Goal: Book appointment/travel/reservation

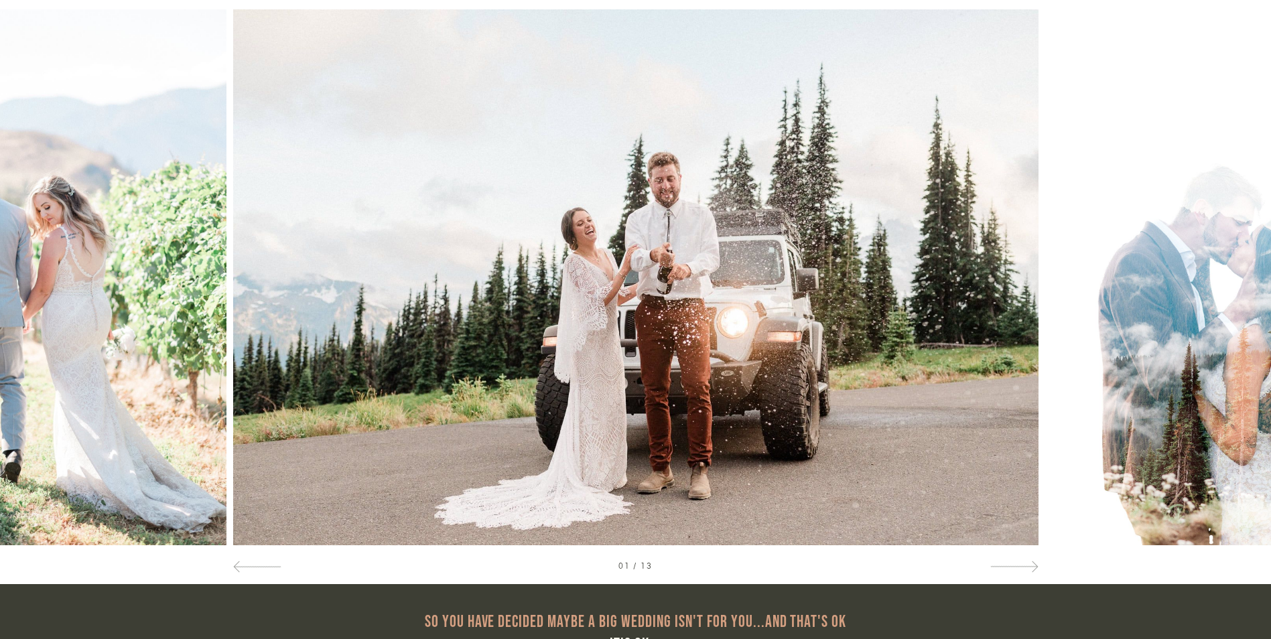
scroll to position [804, 0]
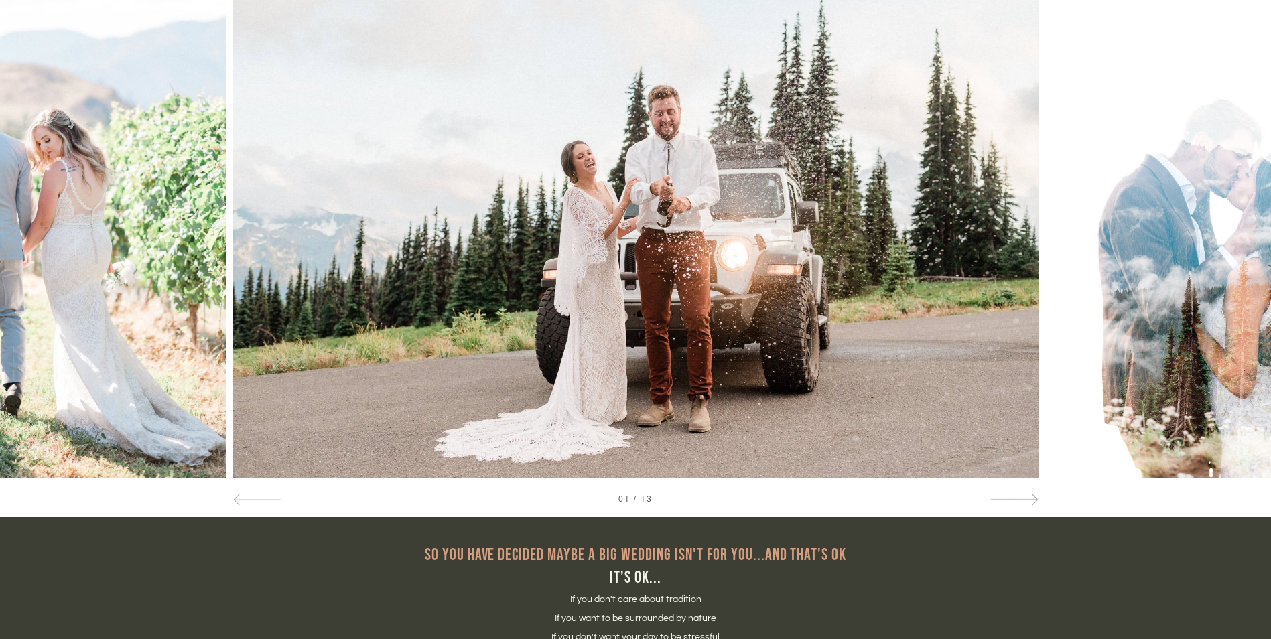
drag, startPoint x: 1102, startPoint y: 231, endPoint x: 1092, endPoint y: 229, distance: 10.1
click at [1092, 229] on div at bounding box center [1144, 210] width 254 height 536
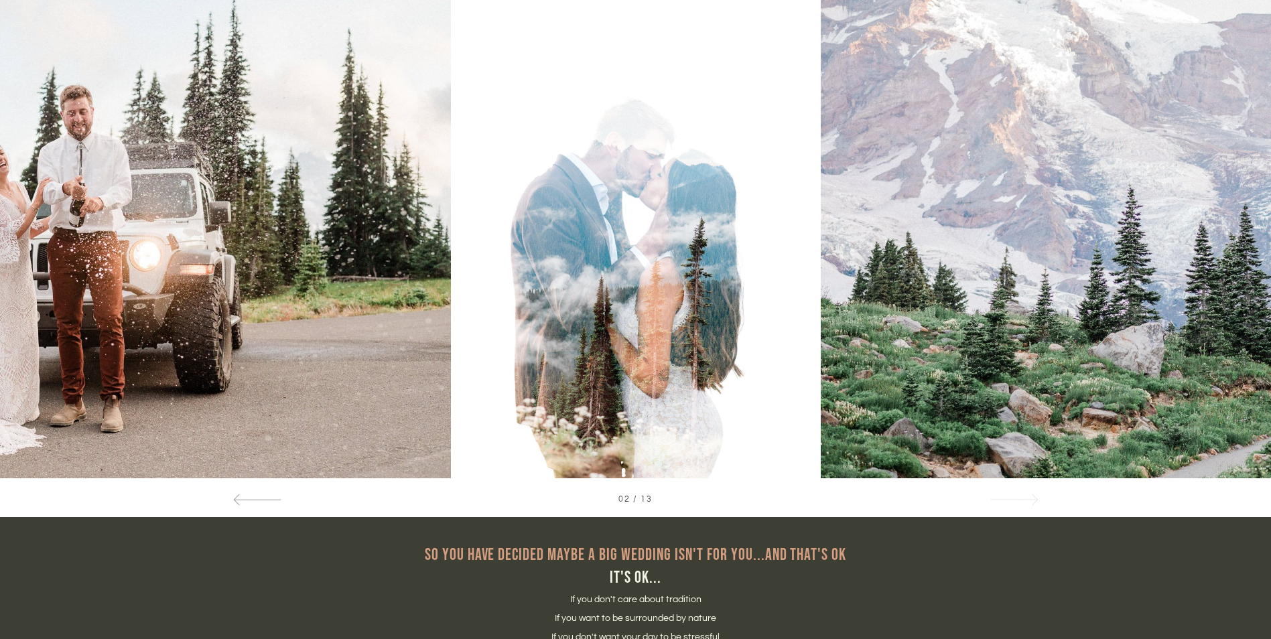
click at [1027, 500] on span at bounding box center [1032, 499] width 11 height 11
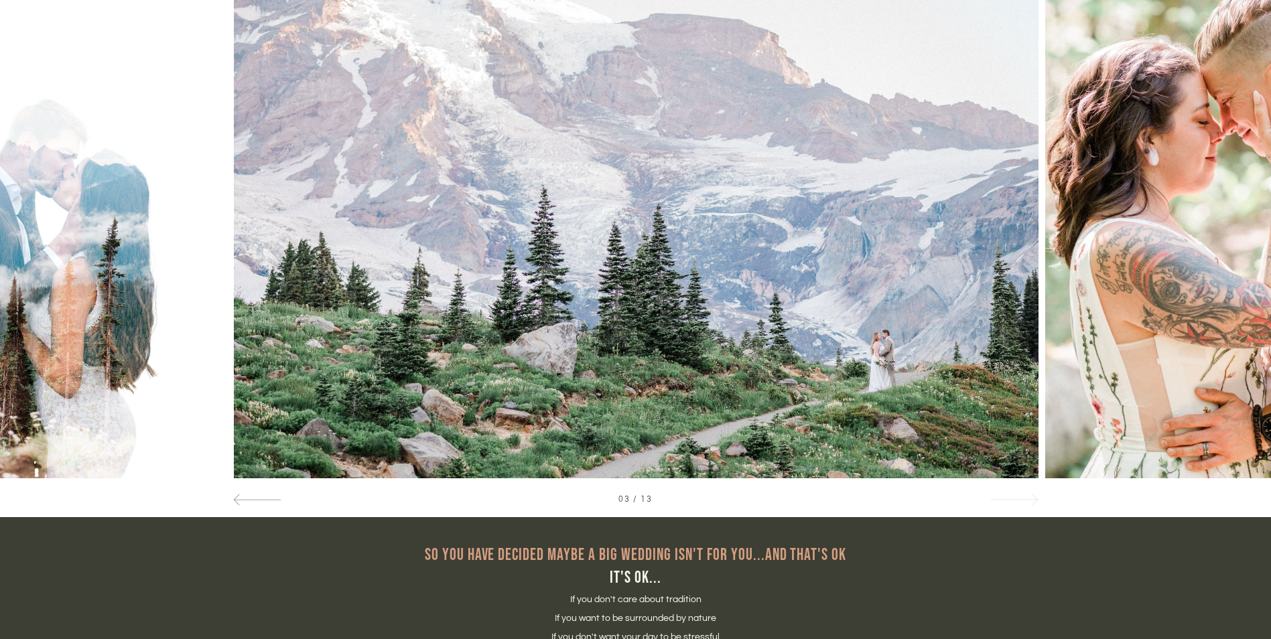
click at [1027, 500] on span at bounding box center [1032, 499] width 11 height 11
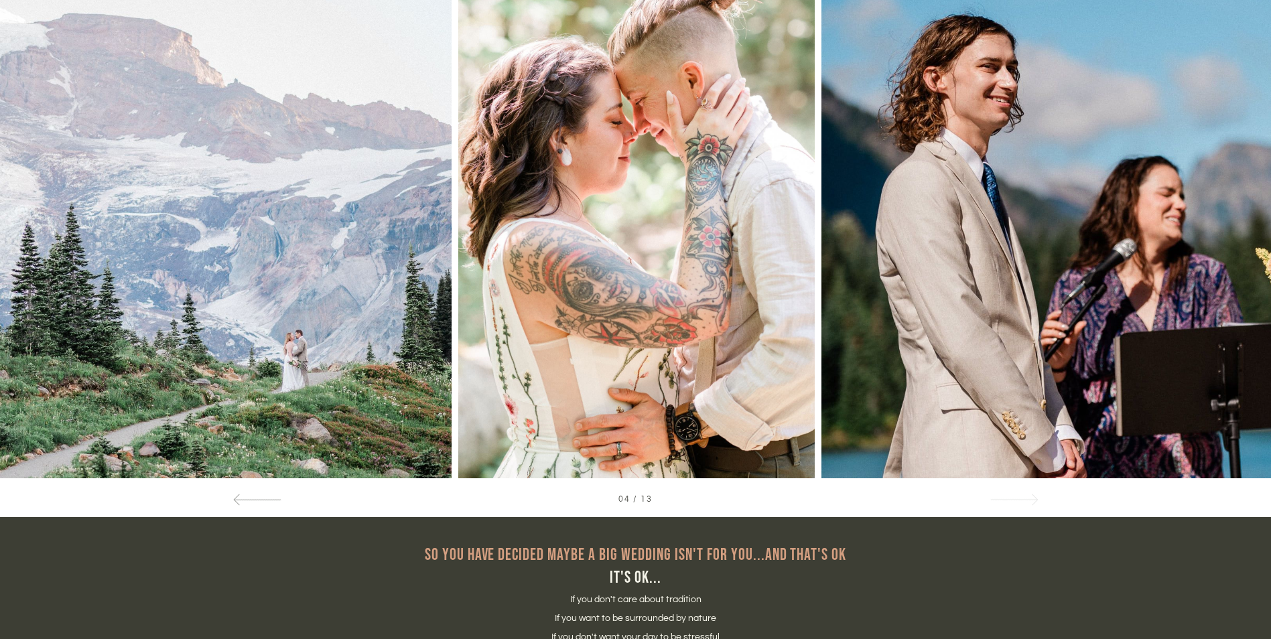
click at [1027, 500] on span at bounding box center [1032, 499] width 11 height 11
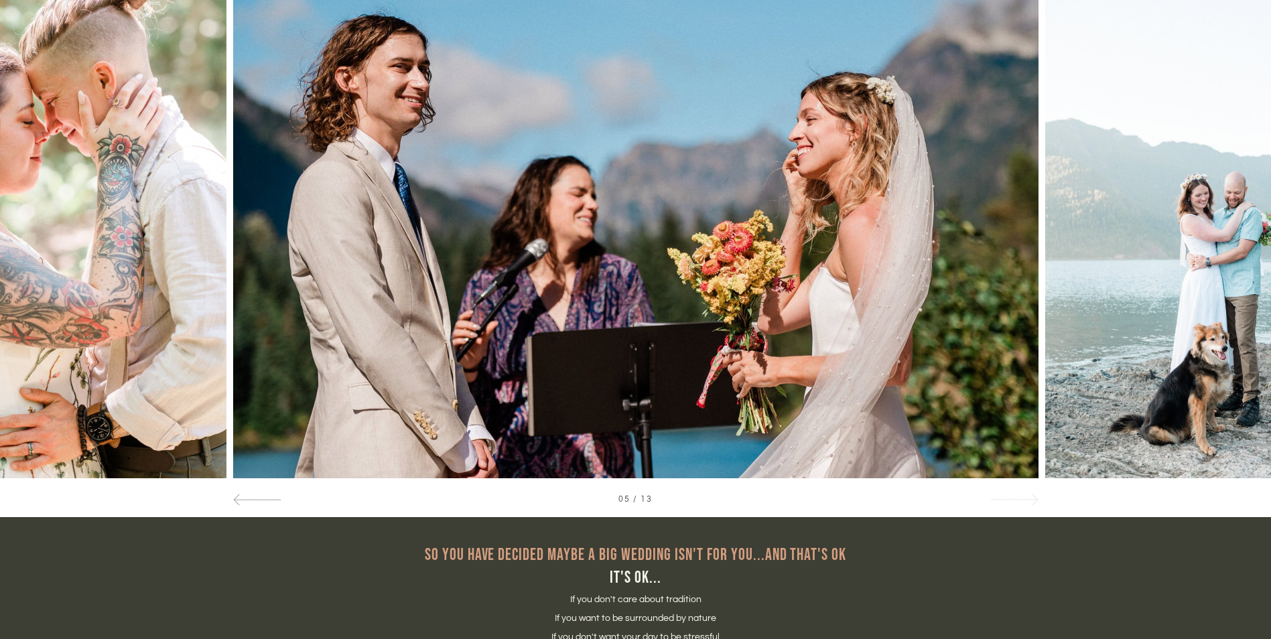
click at [1005, 499] on div at bounding box center [1014, 499] width 48 height 14
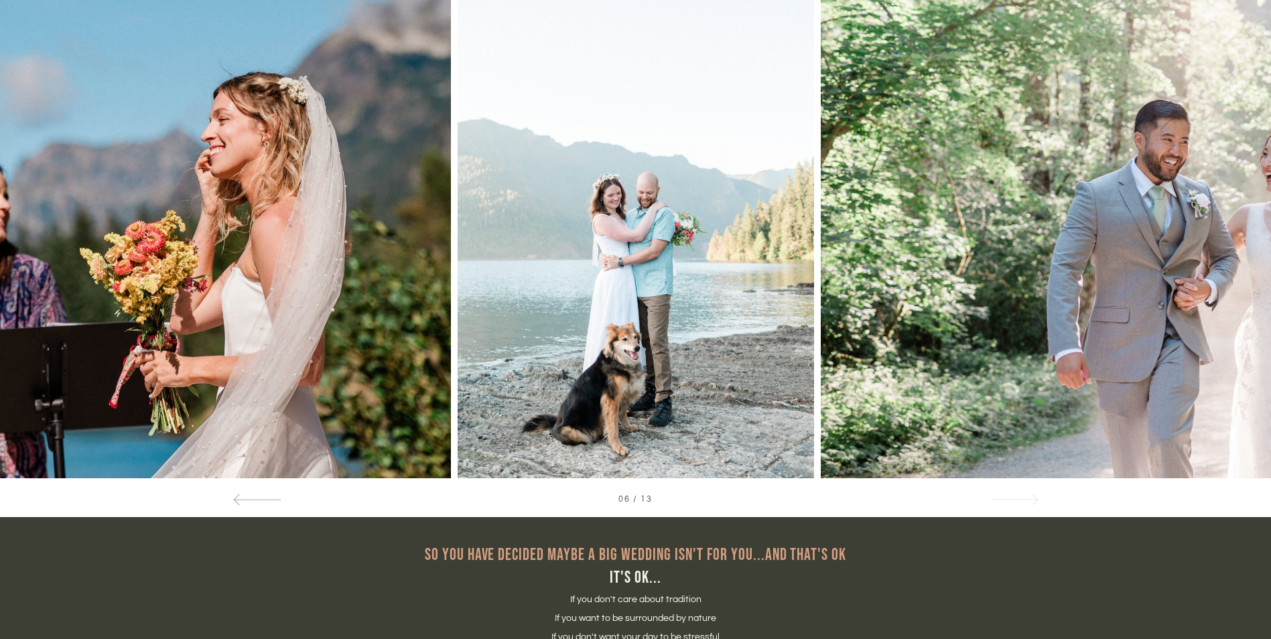
click at [1011, 497] on div at bounding box center [1014, 499] width 48 height 14
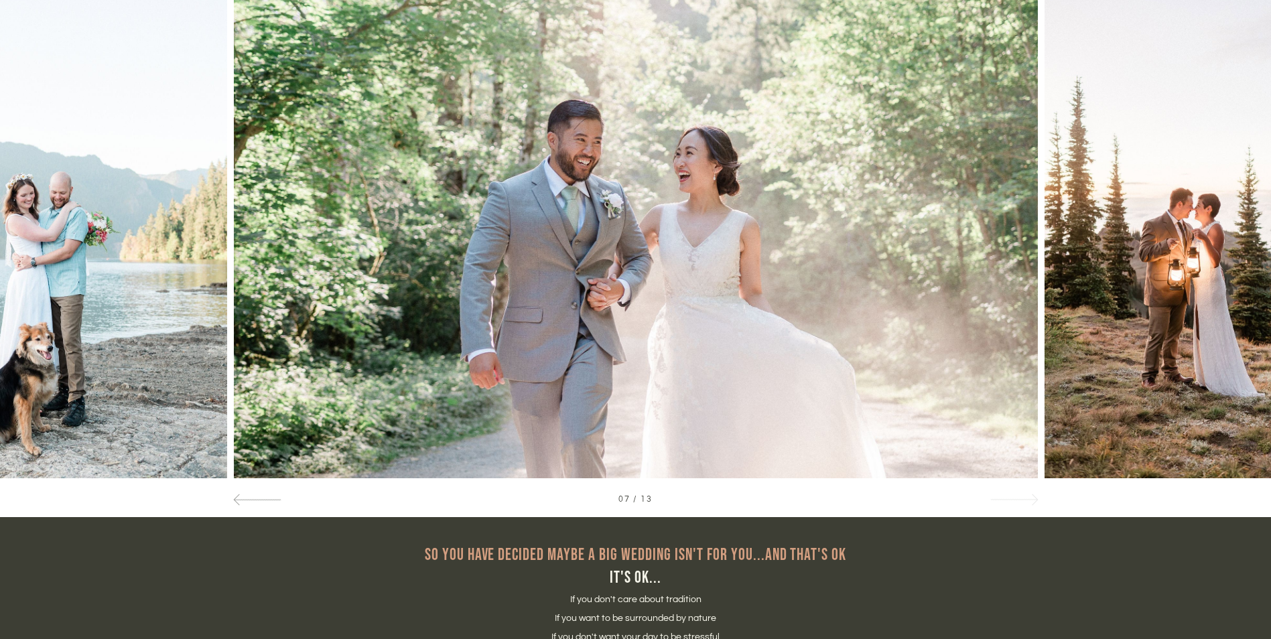
click at [1011, 497] on div at bounding box center [1014, 499] width 48 height 14
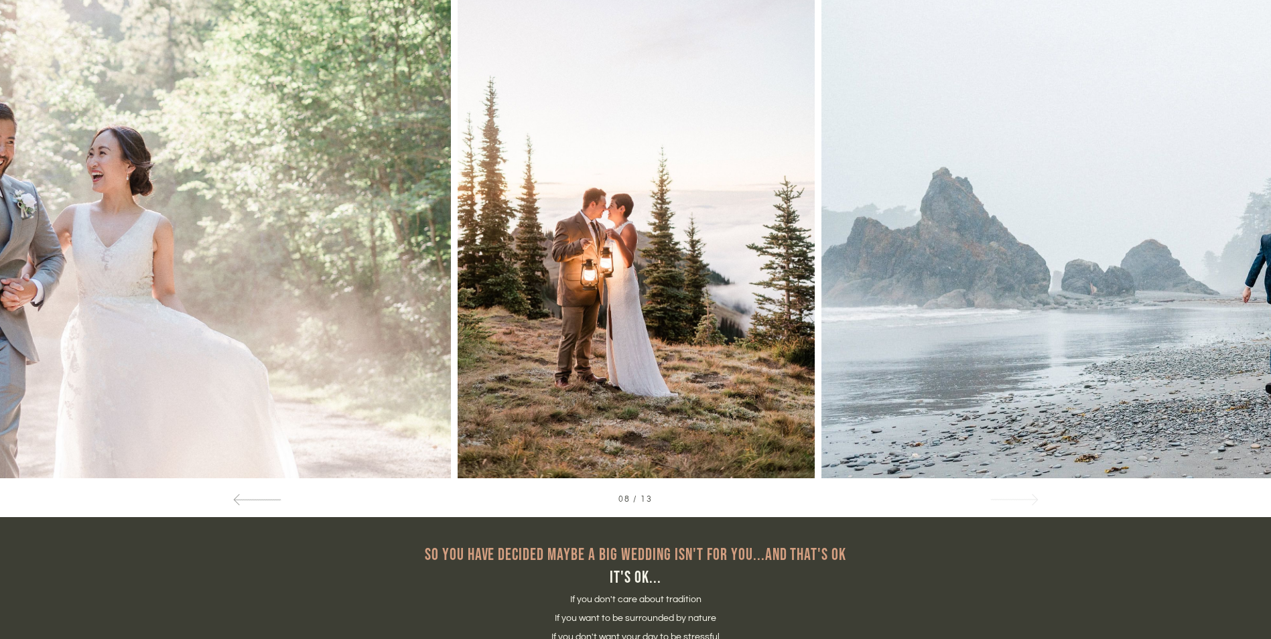
click at [1011, 497] on div at bounding box center [1014, 499] width 48 height 14
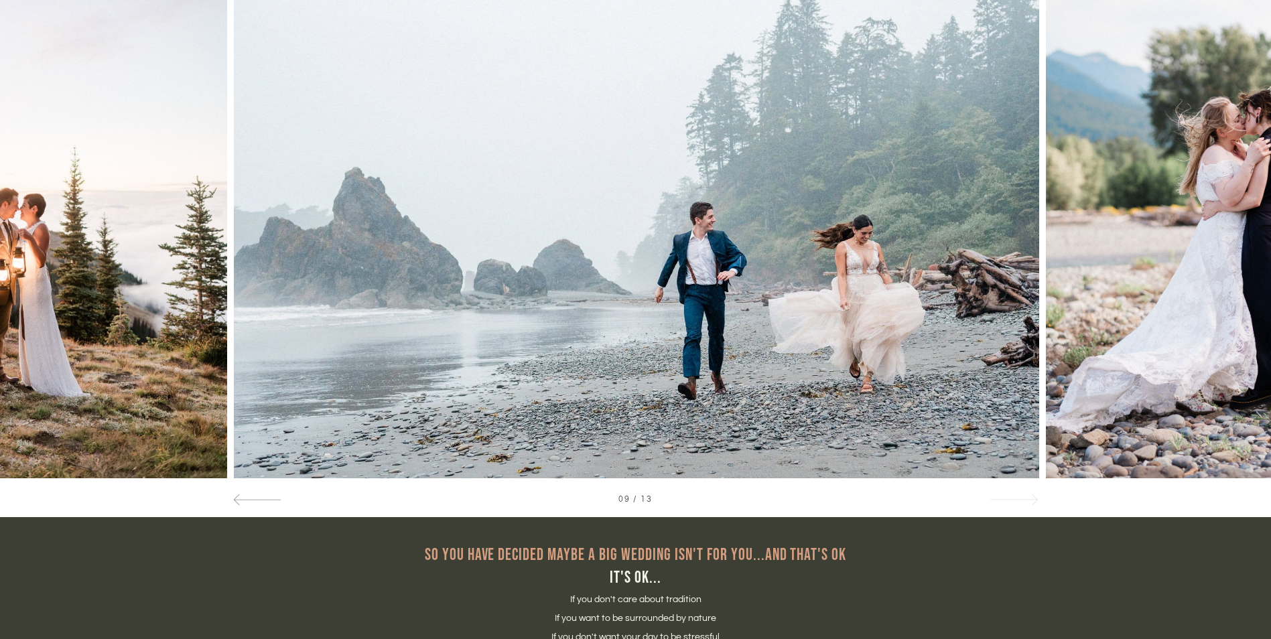
click at [1011, 497] on div at bounding box center [1014, 499] width 48 height 14
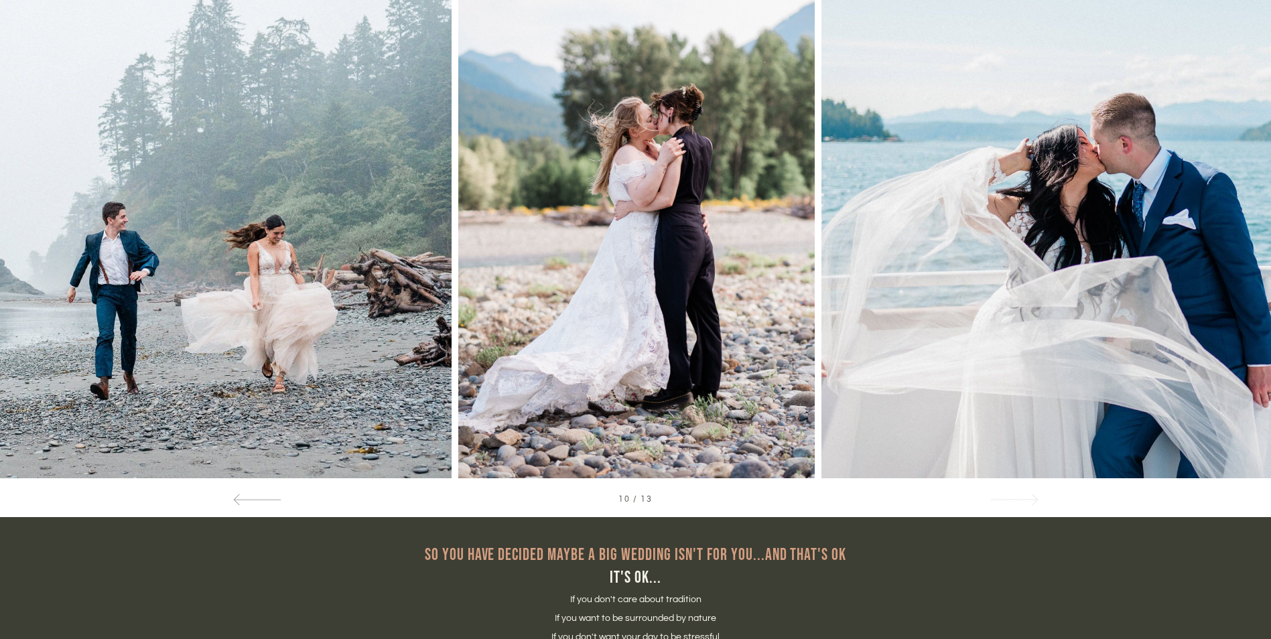
click at [1011, 497] on div at bounding box center [1014, 499] width 48 height 14
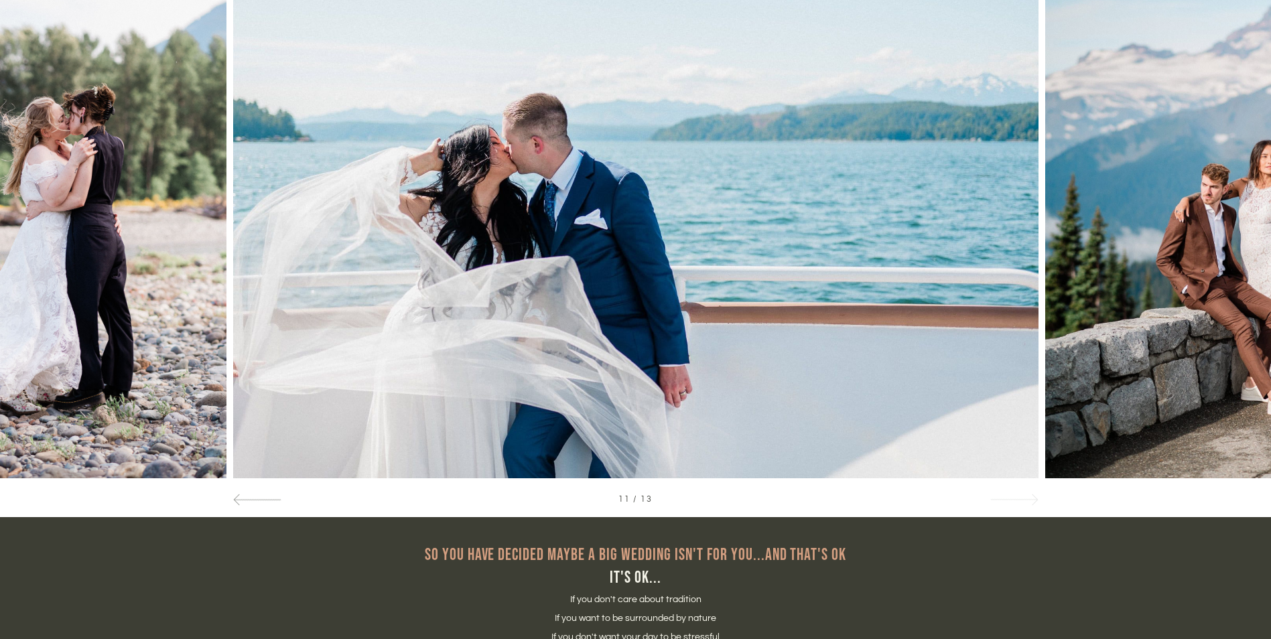
click at [1011, 497] on div at bounding box center [1014, 499] width 48 height 14
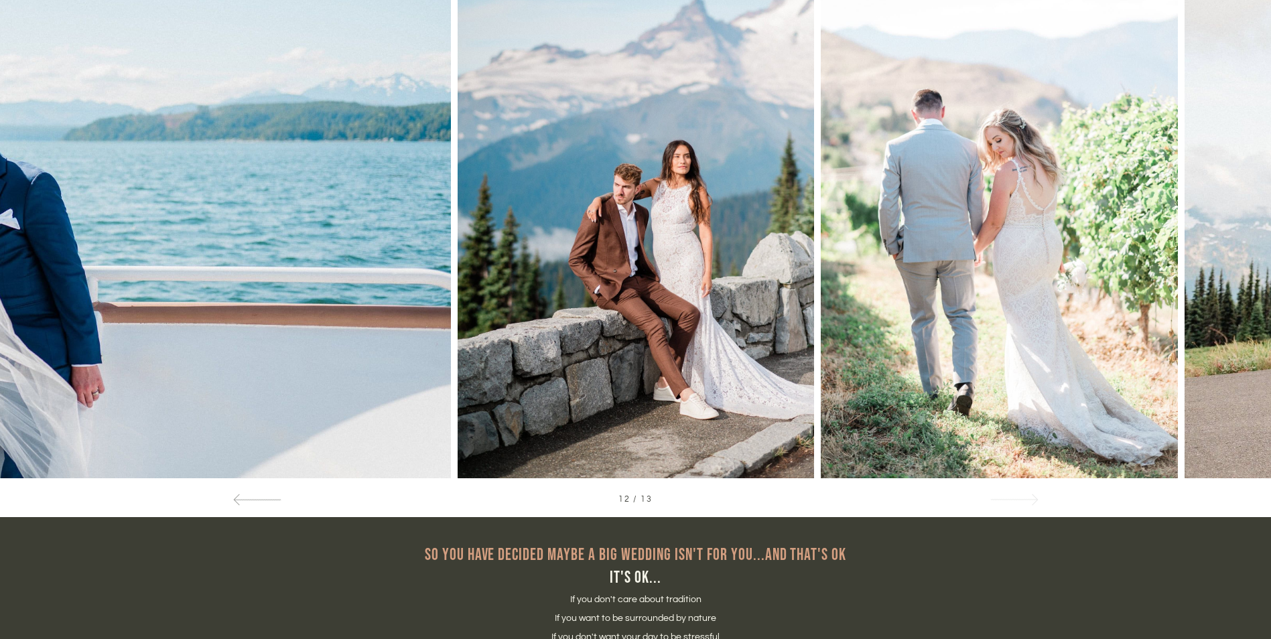
click at [1011, 497] on div at bounding box center [1014, 499] width 48 height 14
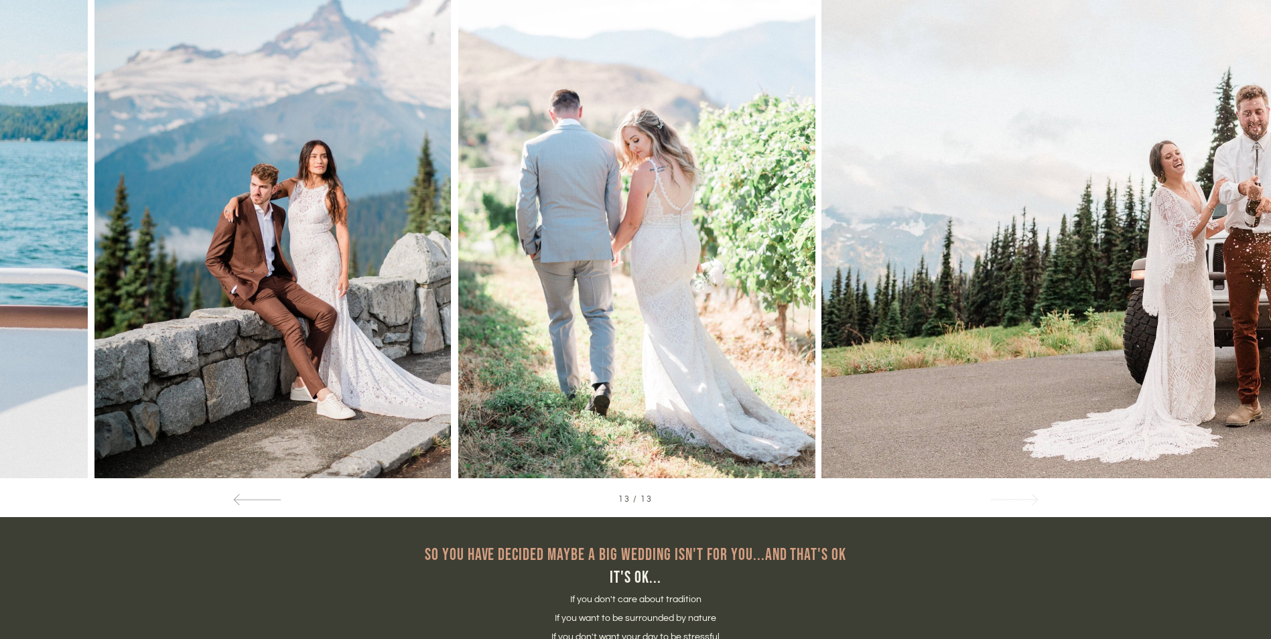
click at [1011, 497] on div at bounding box center [1014, 499] width 48 height 14
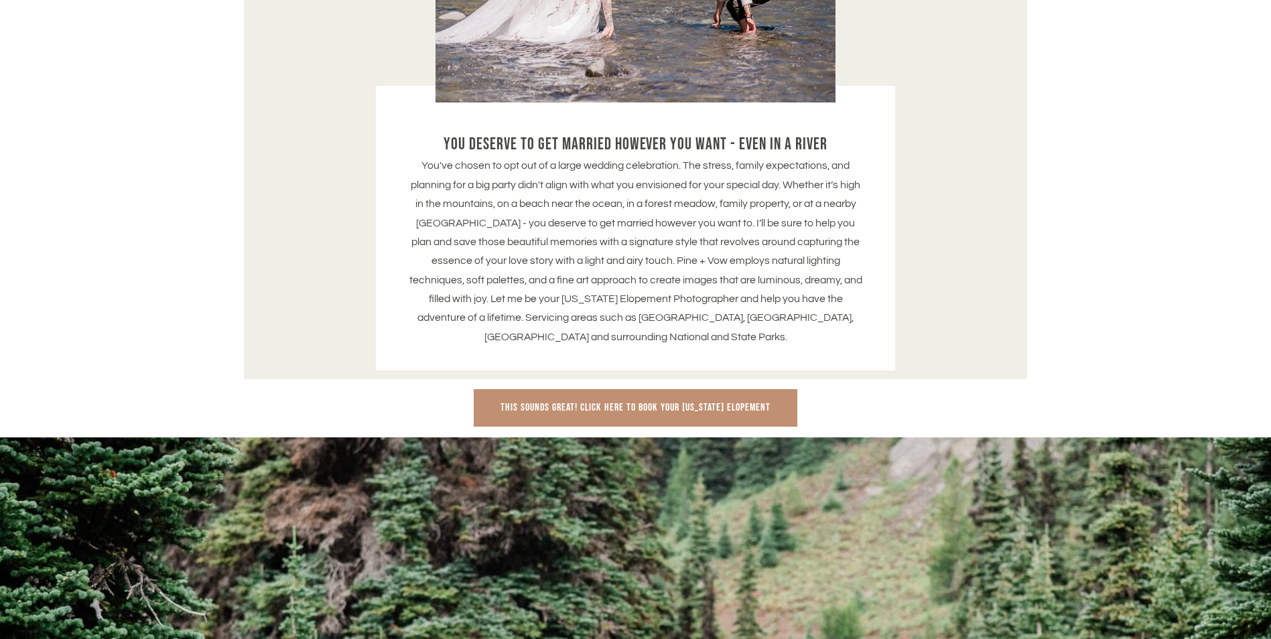
scroll to position [2078, 0]
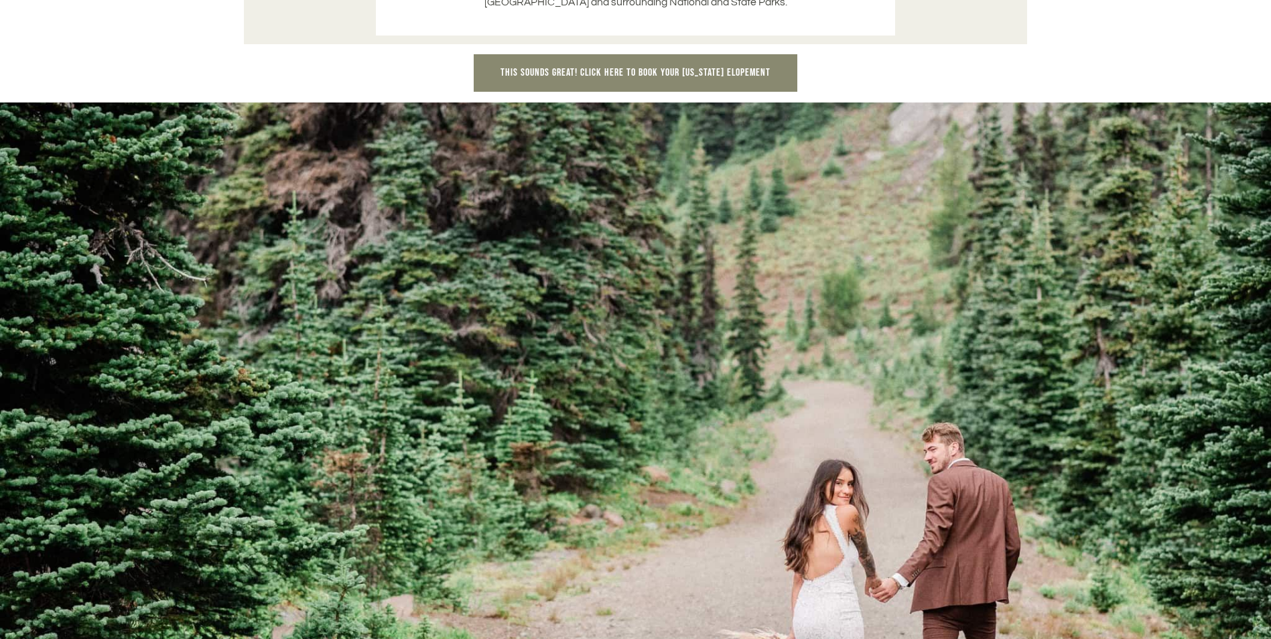
click at [625, 349] on img at bounding box center [635, 395] width 1271 height 847
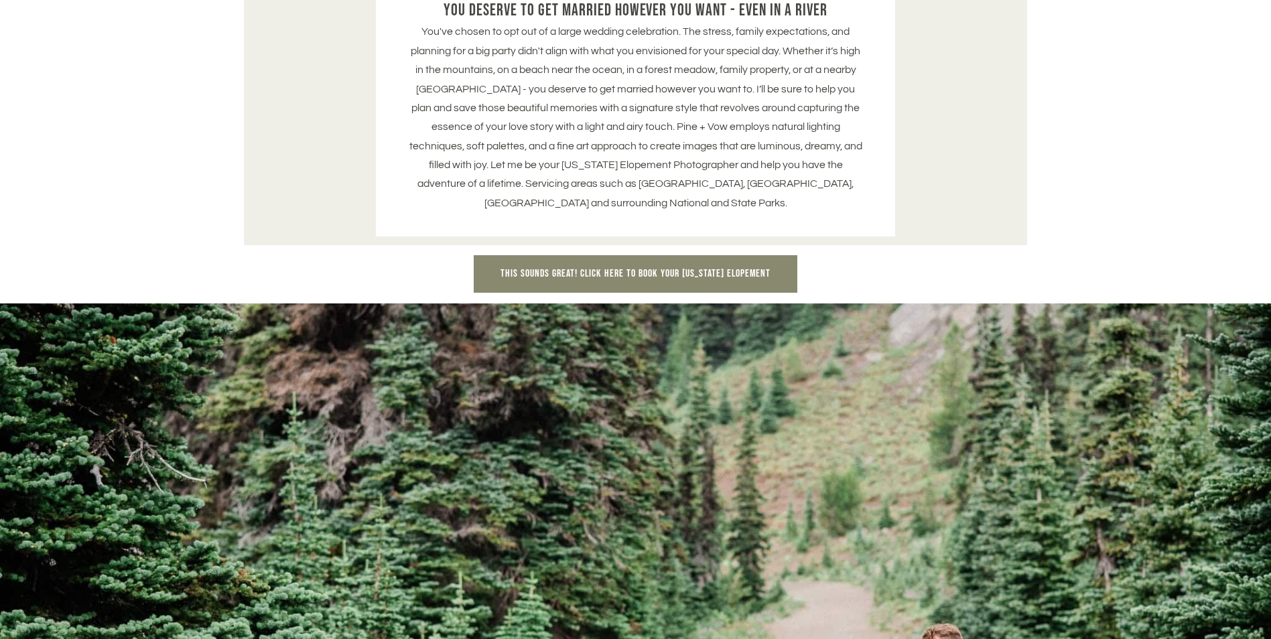
scroll to position [1944, 0]
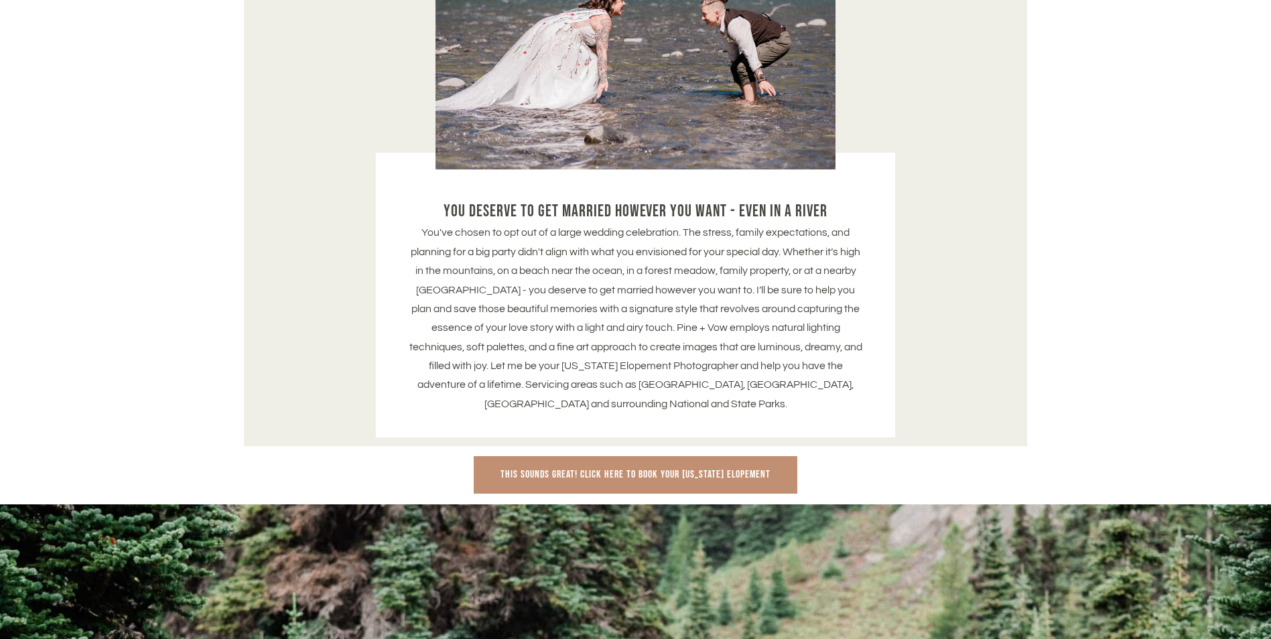
click at [661, 469] on span "This sounds great! Click here to book your washington Elopement" at bounding box center [635, 475] width 269 height 13
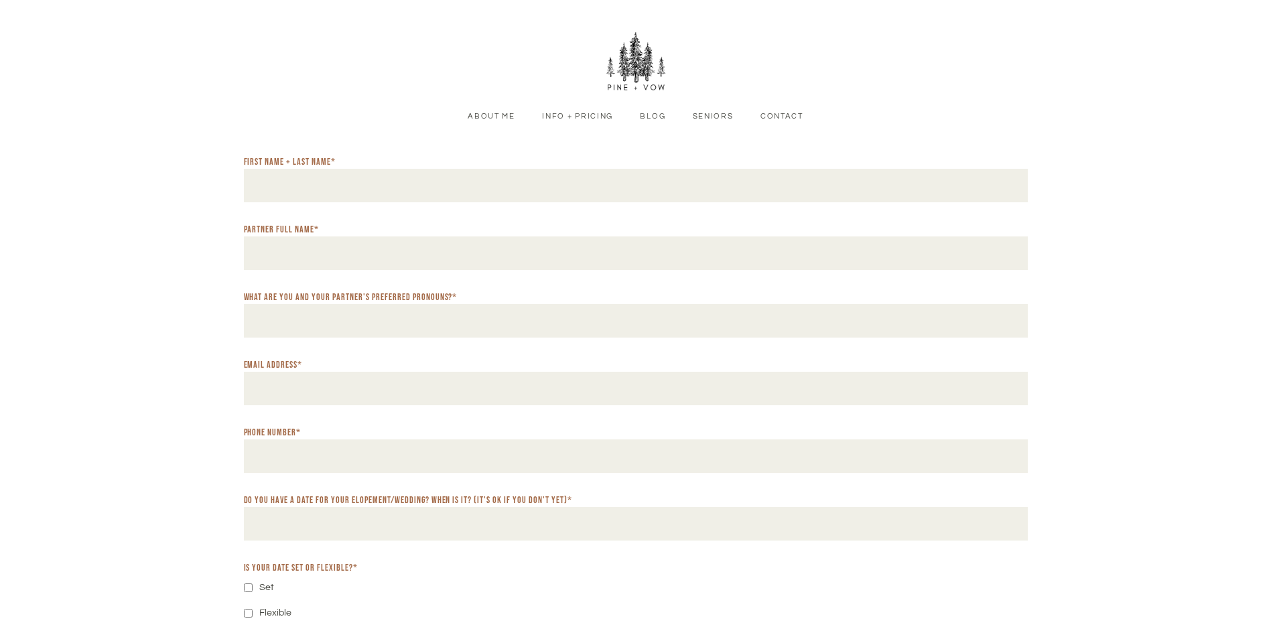
click at [592, 115] on link "Info + Pricing" at bounding box center [577, 117] width 91 height 12
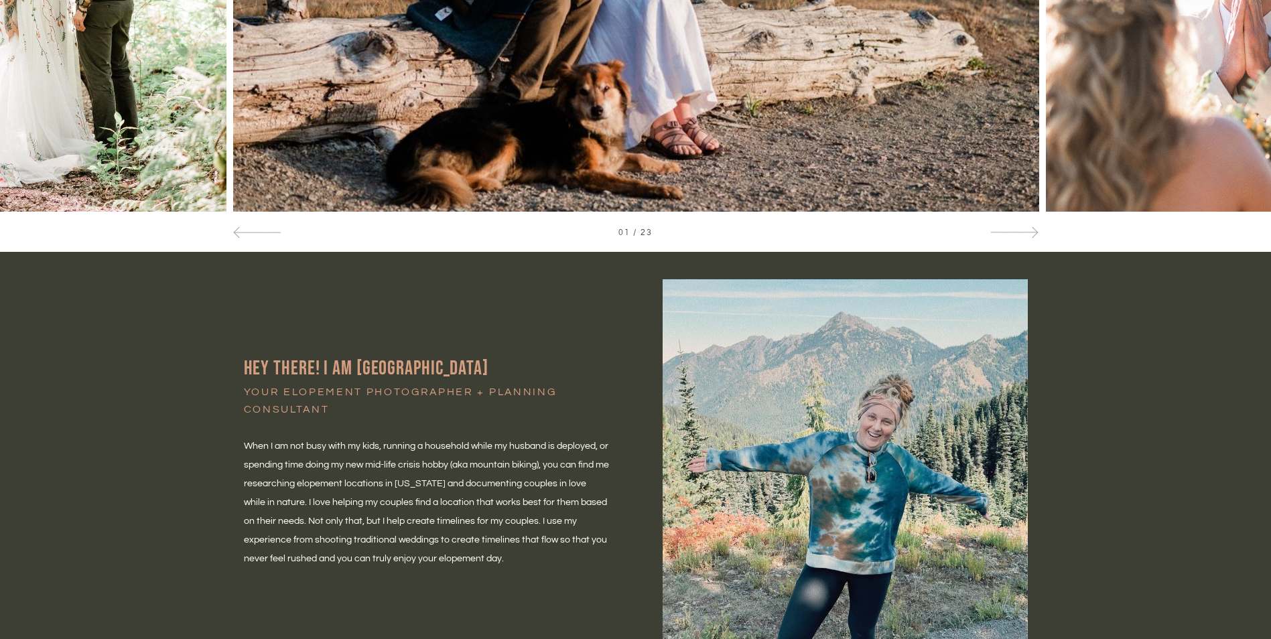
scroll to position [804, 0]
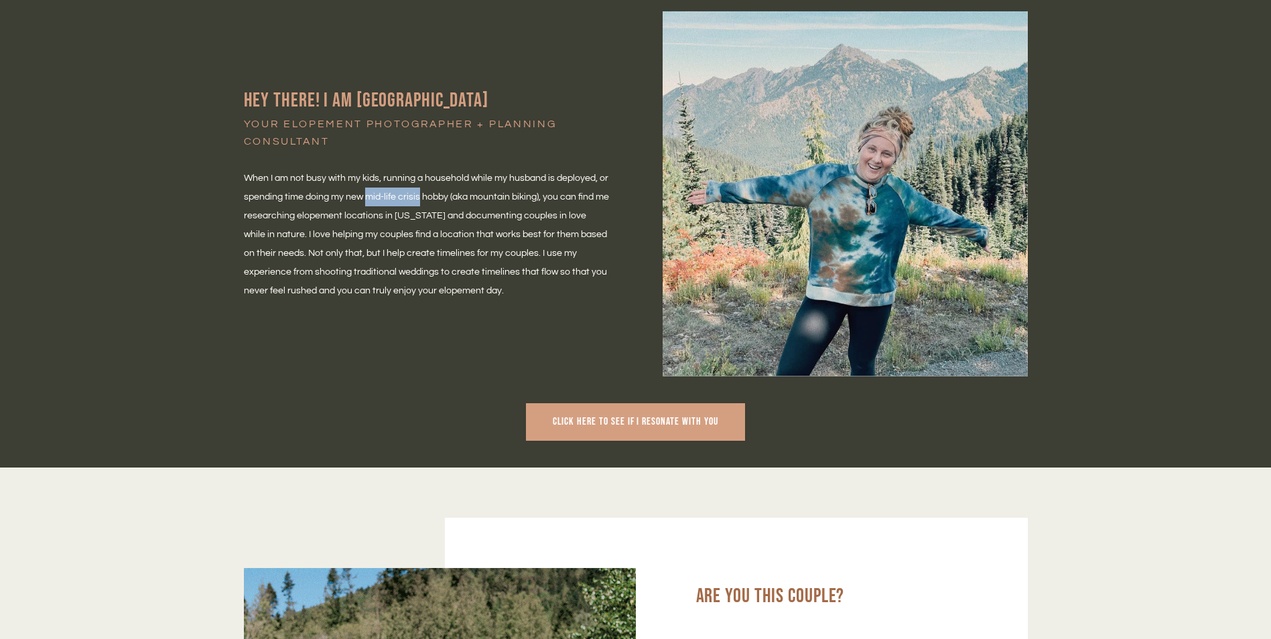
drag, startPoint x: 367, startPoint y: 194, endPoint x: 419, endPoint y: 198, distance: 52.4
click at [419, 198] on span "When I am not busy with my kids, running a household while my husband is deploy…" at bounding box center [427, 235] width 367 height 122
drag, startPoint x: 419, startPoint y: 198, endPoint x: 446, endPoint y: 339, distance: 143.9
click at [446, 339] on div "HEY THERE! i AM Tori Your elopement Photographer + planning consultant When I a…" at bounding box center [636, 194] width 804 height 366
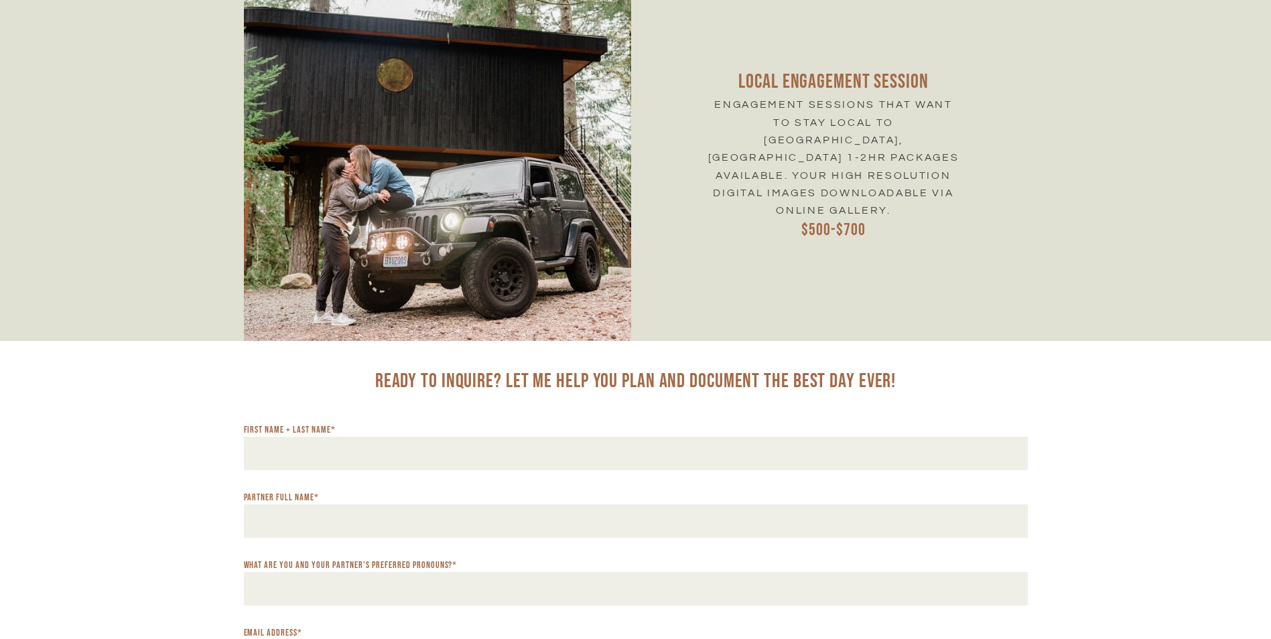
scroll to position [6367, 0]
